Goal: Information Seeking & Learning: Find specific fact

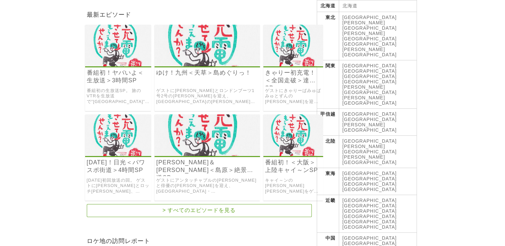
scroll to position [100, 0]
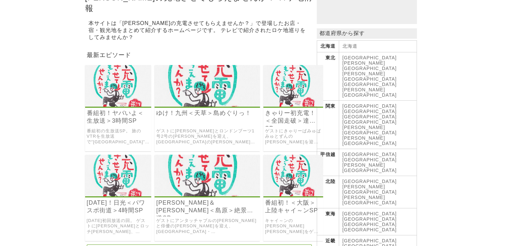
click at [192, 91] on img at bounding box center [207, 86] width 105 height 42
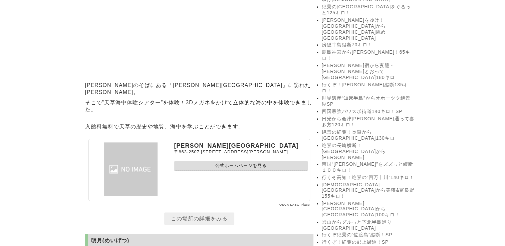
scroll to position [768, 0]
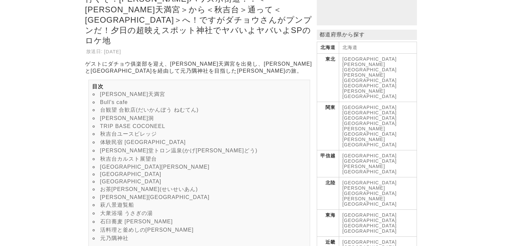
scroll to position [100, 0]
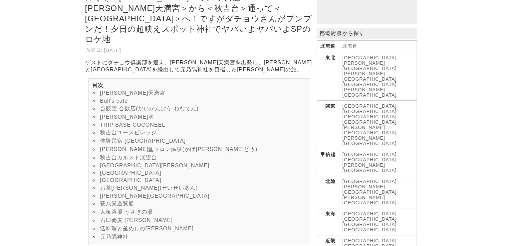
click at [108, 106] on link "台観望 合歓店(だいかんぼう ねむてん)" at bounding box center [149, 109] width 99 height 6
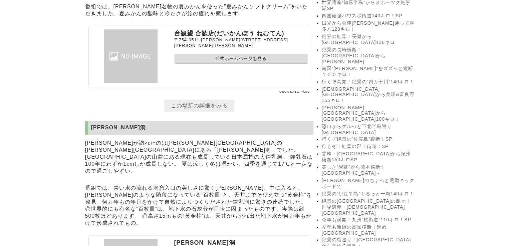
scroll to position [908, 0]
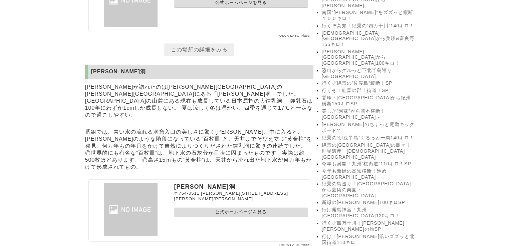
click at [212, 8] on link "公式ホームページを見る" at bounding box center [240, 3] width 133 height 10
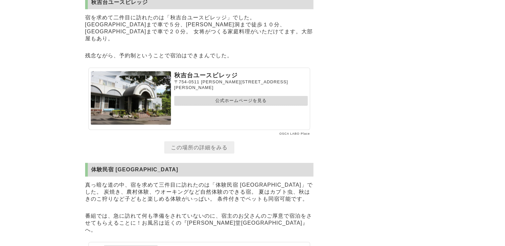
scroll to position [1608, 0]
